Goal: Task Accomplishment & Management: Manage account settings

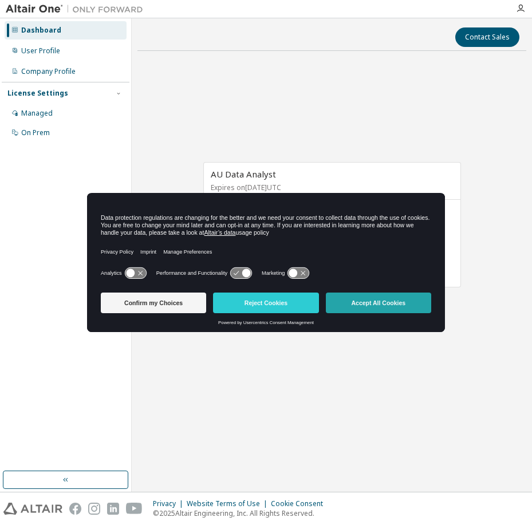
click at [389, 300] on button "Accept All Cookies" at bounding box center [378, 302] width 105 height 21
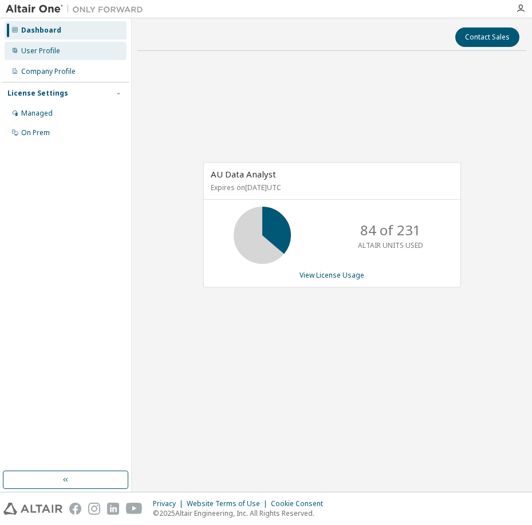
click at [73, 57] on div "User Profile" at bounding box center [66, 51] width 122 height 18
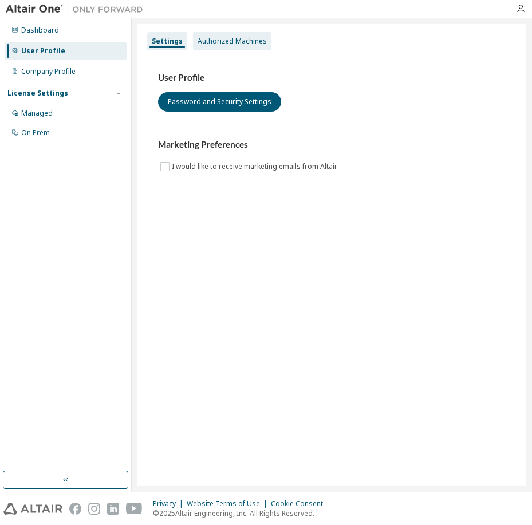
click at [203, 35] on div "Authorized Machines" at bounding box center [232, 41] width 78 height 18
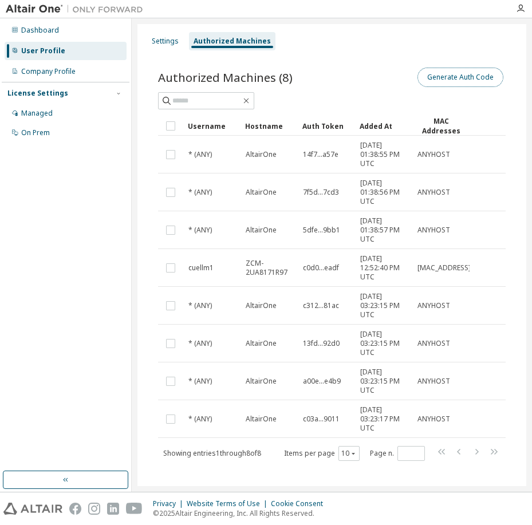
click at [463, 83] on button "Generate Auth Code" at bounding box center [460, 77] width 86 height 19
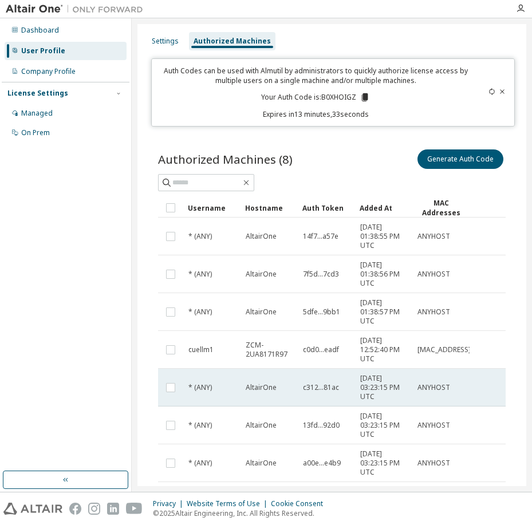
scroll to position [94, 0]
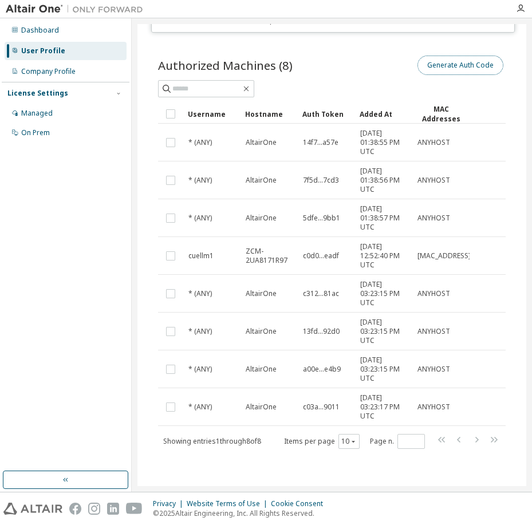
click at [469, 63] on button "Generate Auth Code" at bounding box center [460, 64] width 86 height 19
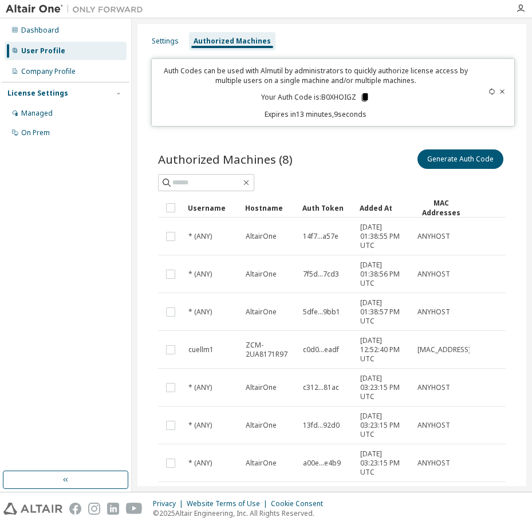
click at [366, 97] on icon at bounding box center [364, 97] width 10 height 10
